Goal: Use online tool/utility: Utilize a website feature to perform a specific function

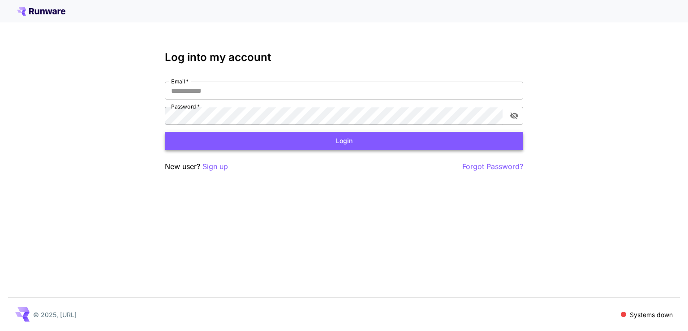
type input "**********"
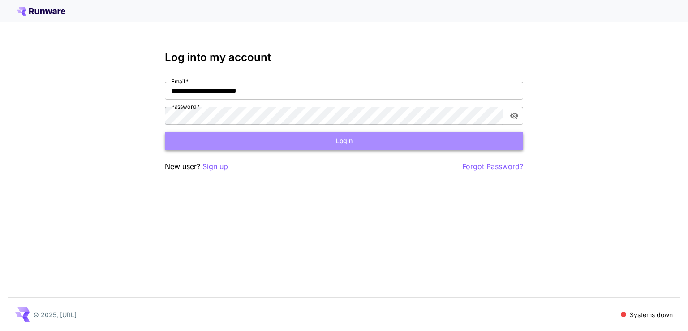
click at [305, 146] on button "Login" at bounding box center [344, 141] width 358 height 18
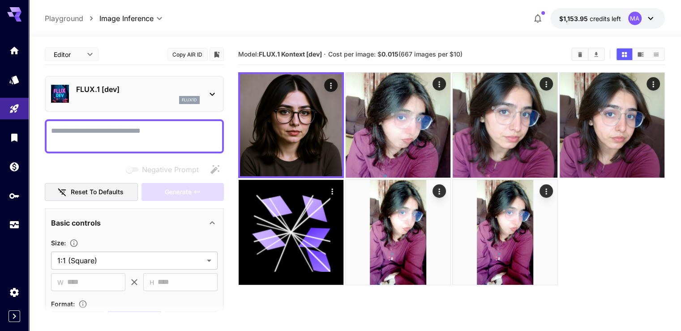
click at [219, 92] on div "FLUX.1 [dev] flux1d" at bounding box center [134, 94] width 179 height 36
click at [208, 82] on div "FLUX.1 [dev] flux1d" at bounding box center [134, 93] width 167 height 27
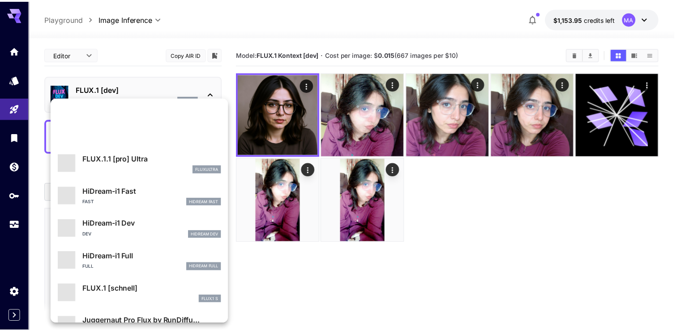
scroll to position [692, 0]
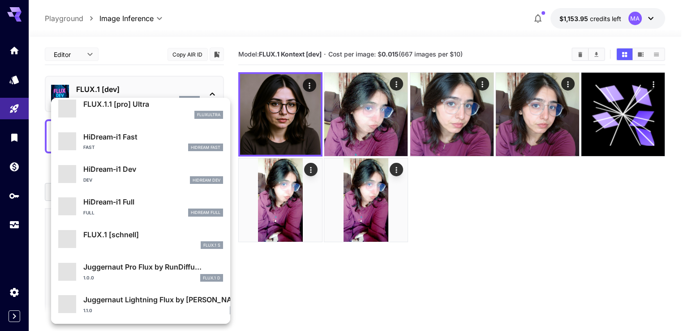
click at [358, 290] on div at bounding box center [344, 165] width 688 height 331
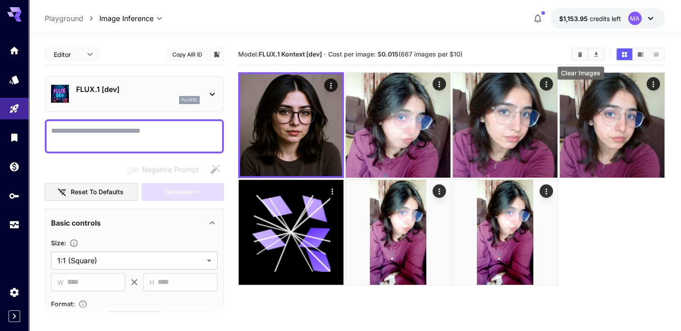
click at [581, 52] on icon "Clear Images" at bounding box center [580, 54] width 7 height 7
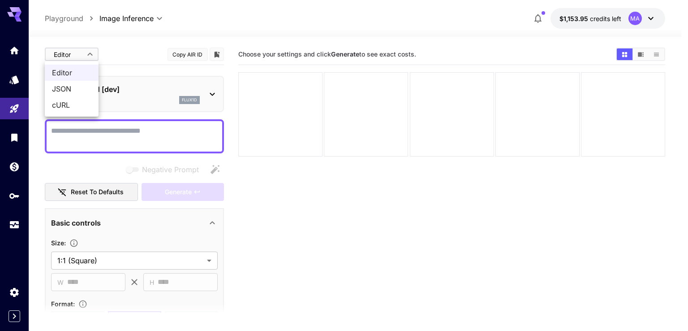
click at [86, 54] on body "**********" at bounding box center [344, 200] width 688 height 401
click at [86, 54] on div at bounding box center [344, 165] width 688 height 331
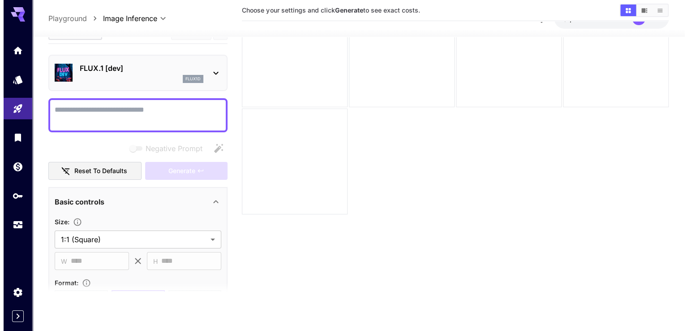
scroll to position [0, 0]
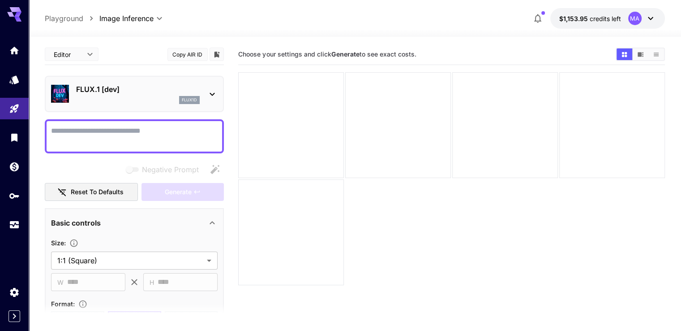
click at [139, 103] on div "flux1d" at bounding box center [138, 100] width 124 height 8
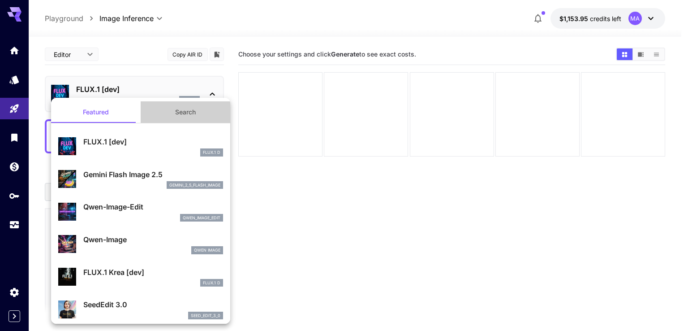
click at [189, 108] on button "Search" at bounding box center [186, 112] width 90 height 22
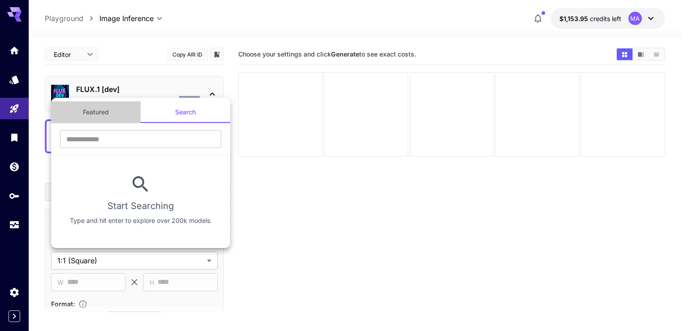
click at [102, 110] on button "Featured" at bounding box center [96, 112] width 90 height 22
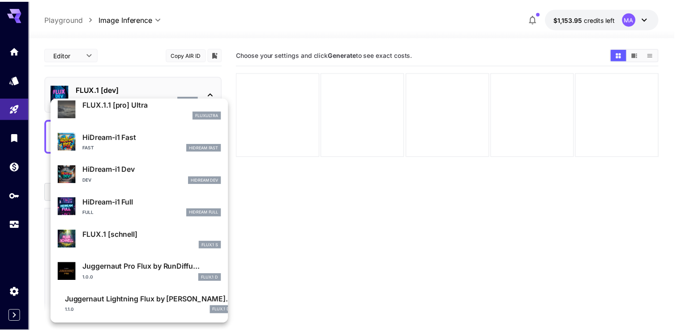
scroll to position [893, 0]
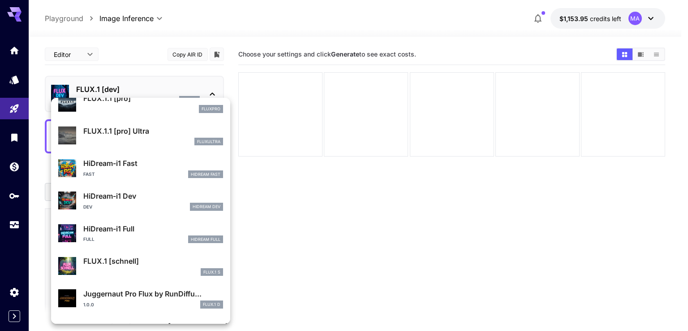
click at [289, 251] on div at bounding box center [344, 165] width 688 height 331
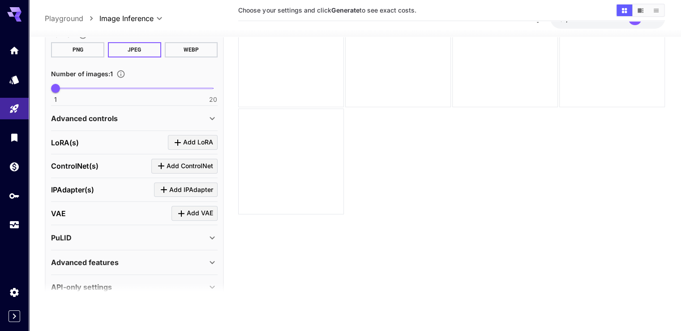
scroll to position [263, 0]
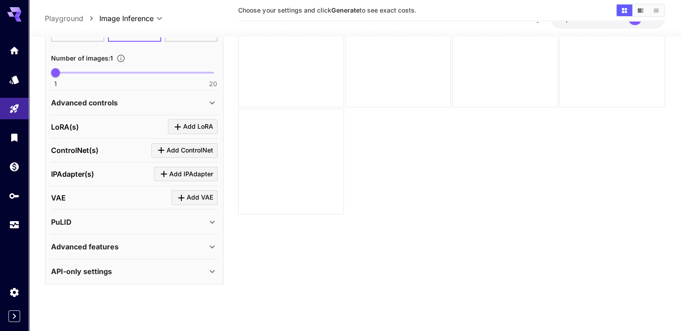
click at [177, 236] on div "Advanced features" at bounding box center [134, 247] width 167 height 22
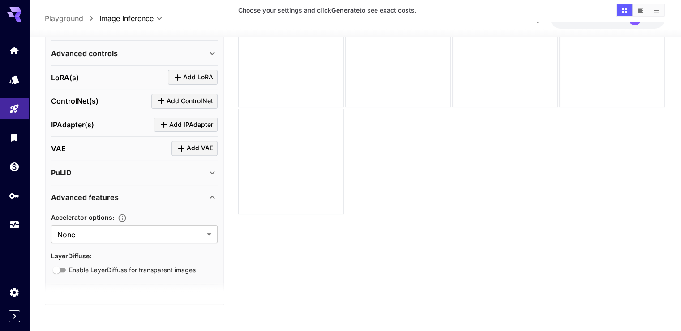
scroll to position [338, 0]
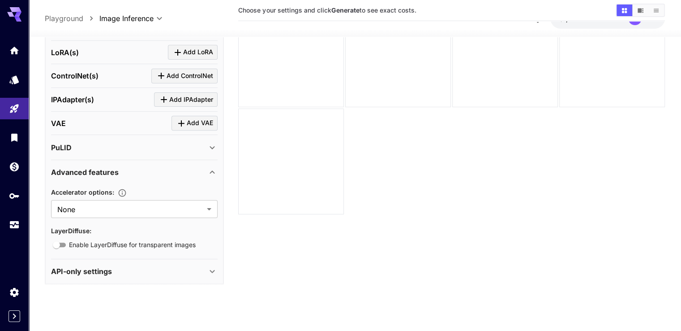
click at [172, 171] on div "Advanced features" at bounding box center [129, 172] width 156 height 11
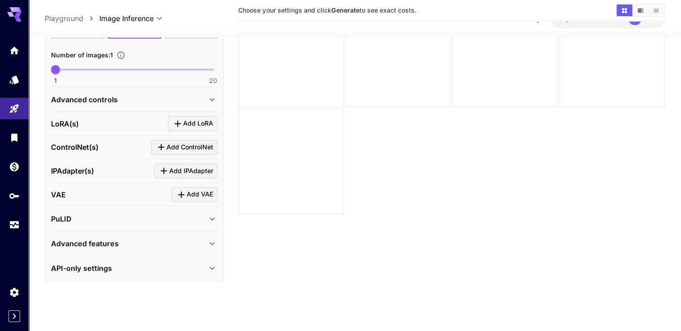
scroll to position [263, 0]
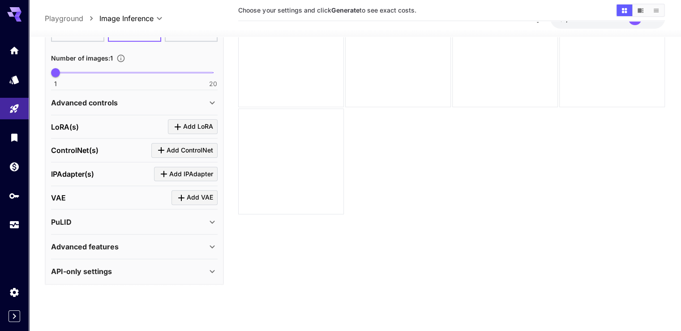
click at [129, 274] on div "API-only settings" at bounding box center [134, 271] width 167 height 22
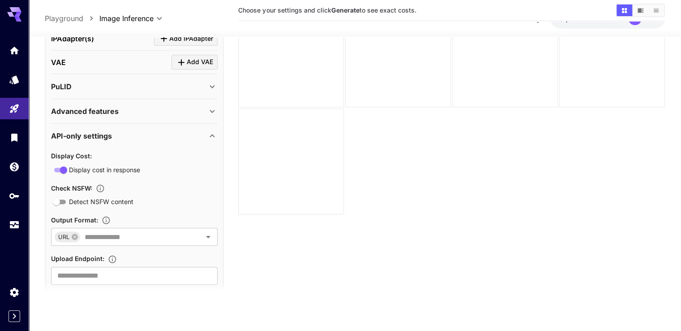
scroll to position [416, 0]
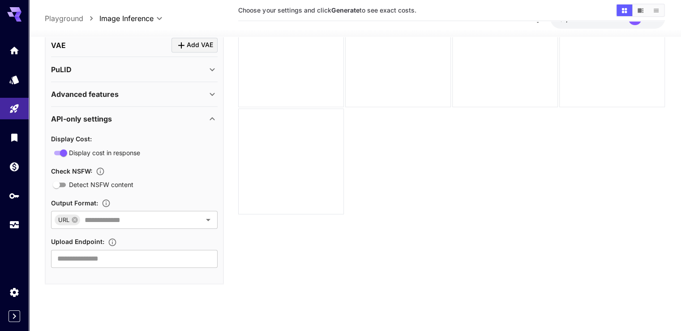
click at [159, 116] on div "API-only settings" at bounding box center [129, 118] width 156 height 11
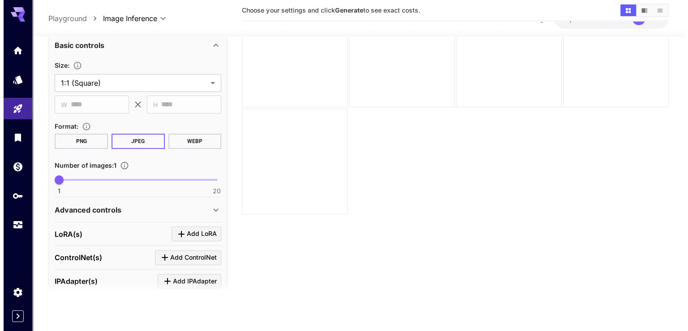
scroll to position [0, 0]
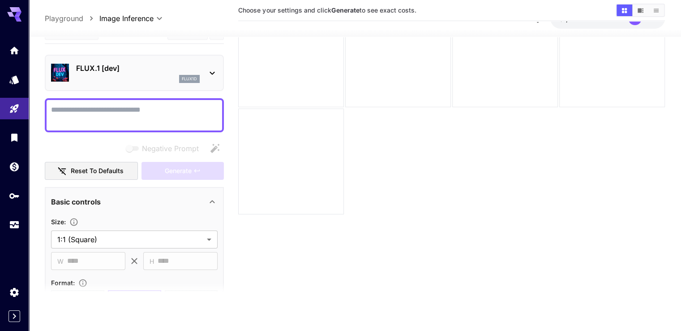
click at [78, 15] on p "Playground" at bounding box center [64, 18] width 39 height 11
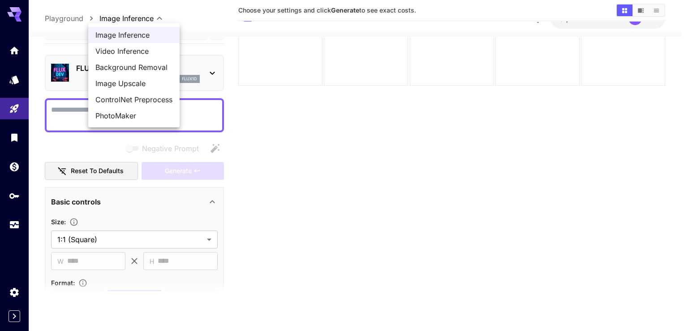
click at [159, 17] on body "**********" at bounding box center [344, 129] width 688 height 401
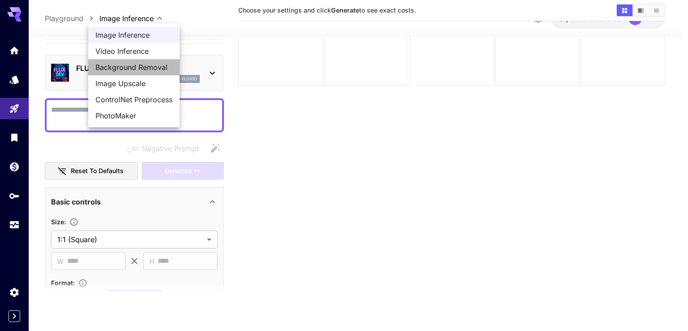
click at [154, 70] on span "Background Removal" at bounding box center [133, 67] width 77 height 11
type input "**********"
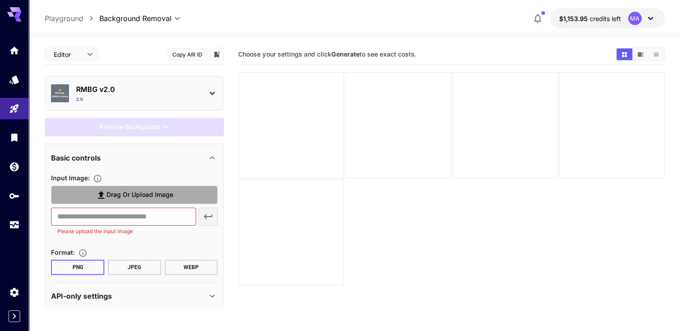
click at [153, 196] on span "Drag or upload image" at bounding box center [140, 194] width 67 height 11
click at [0, 0] on input "Drag or upload image" at bounding box center [0, 0] width 0 height 0
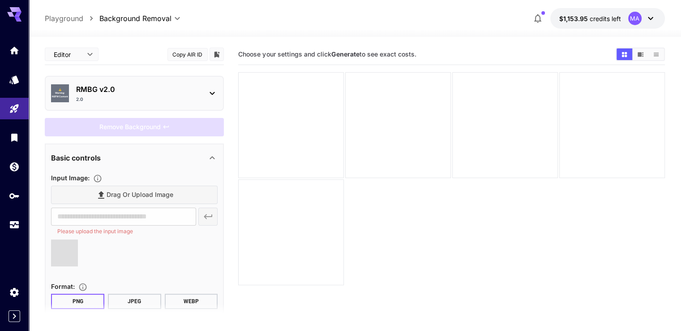
type input "**********"
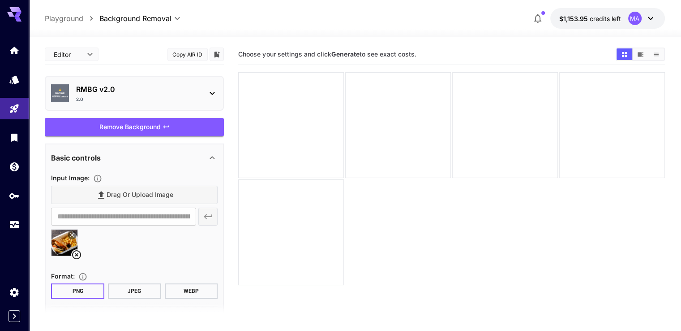
drag, startPoint x: 681, startPoint y: 170, endPoint x: 681, endPoint y: 204, distance: 34.5
click at [681, 204] on html "**********" at bounding box center [340, 200] width 681 height 401
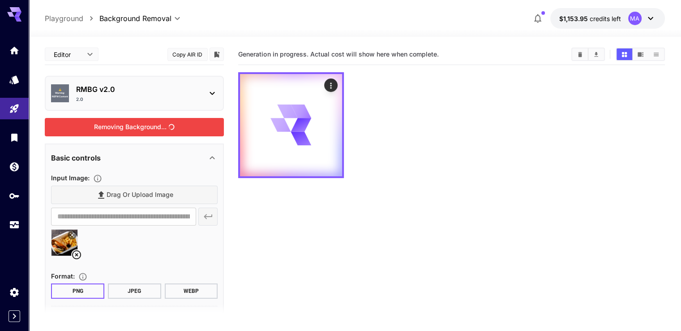
click at [117, 133] on div "Removing Background..." at bounding box center [134, 127] width 179 height 18
click at [129, 86] on p "RMBG v2.0" at bounding box center [138, 89] width 124 height 11
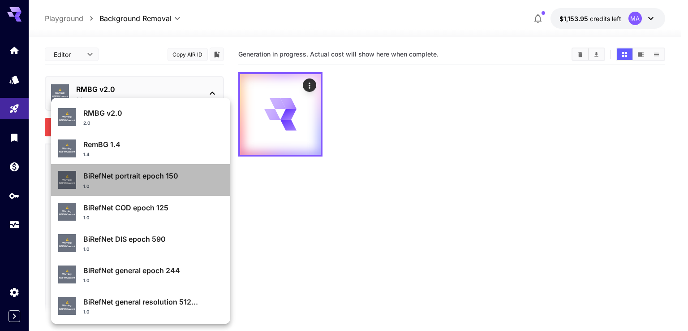
click at [219, 176] on li "⚠️ Warning: NSFW Content BiRefNet portrait epoch 150 1.0" at bounding box center [140, 179] width 179 height 31
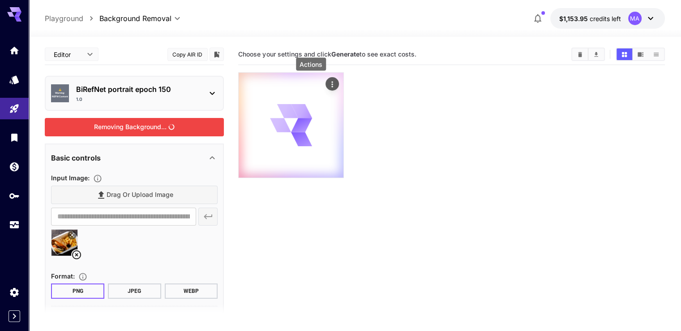
click at [328, 83] on icon "Actions" at bounding box center [332, 84] width 9 height 9
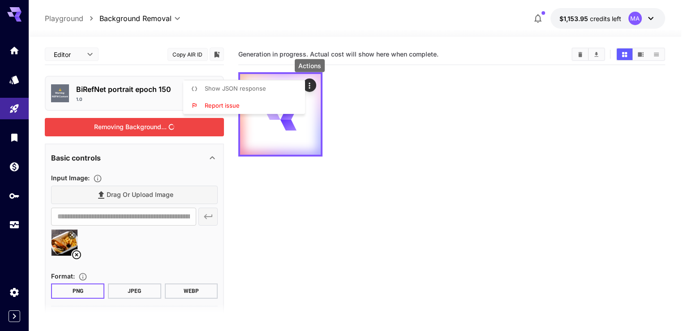
click at [231, 126] on div at bounding box center [344, 165] width 688 height 331
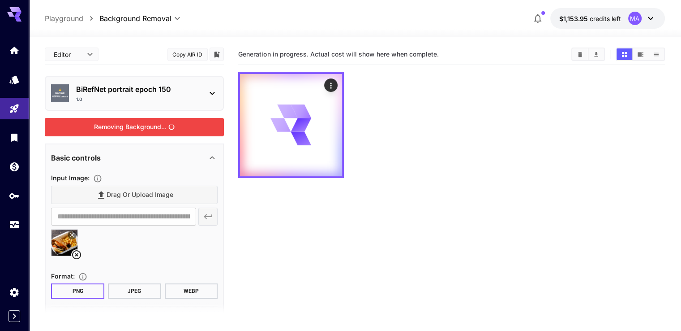
click at [207, 123] on div "Removing Background..." at bounding box center [134, 127] width 179 height 18
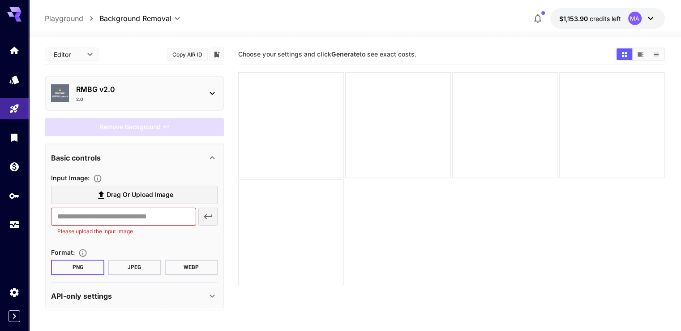
click at [128, 95] on div "RMBG v2.0 2.0" at bounding box center [138, 93] width 124 height 19
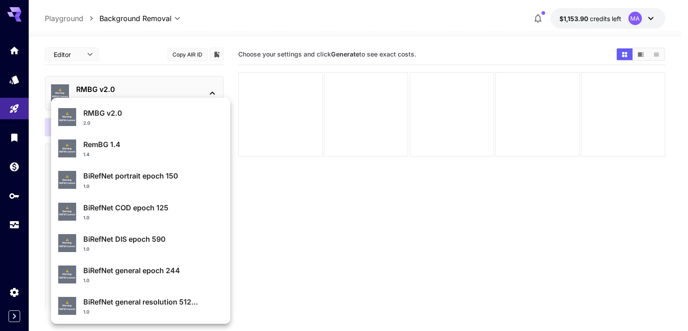
click at [131, 183] on div "1.0" at bounding box center [153, 186] width 140 height 7
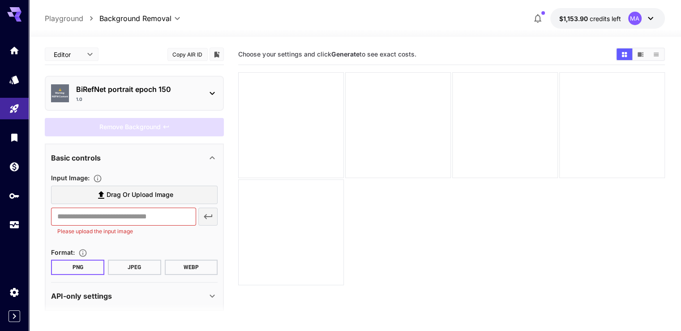
click at [113, 203] on label "Drag or upload image" at bounding box center [134, 194] width 167 height 18
click at [0, 0] on input "Drag or upload image" at bounding box center [0, 0] width 0 height 0
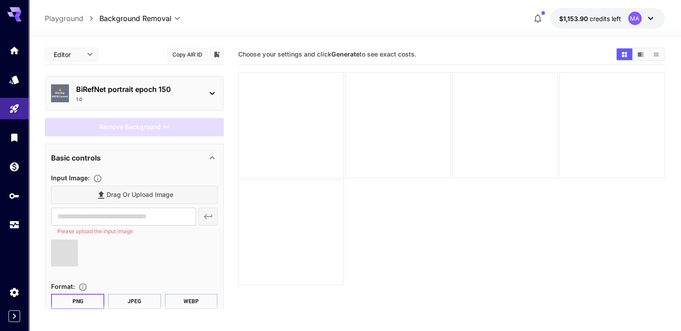
type input "**********"
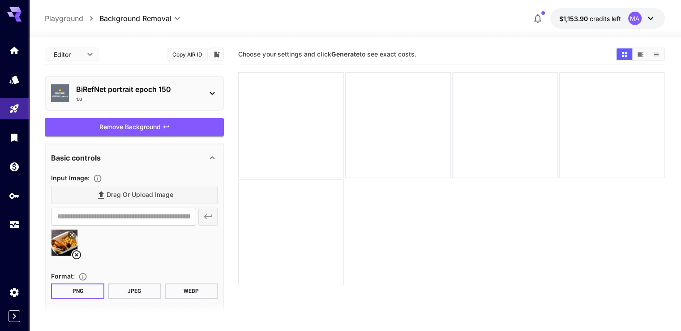
click at [171, 125] on div "Remove Background" at bounding box center [134, 127] width 179 height 18
